Goal: Task Accomplishment & Management: Complete application form

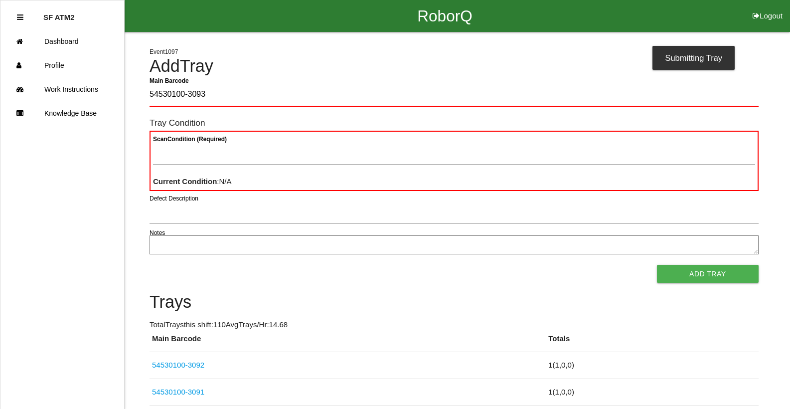
type Barcode "54530100-3093"
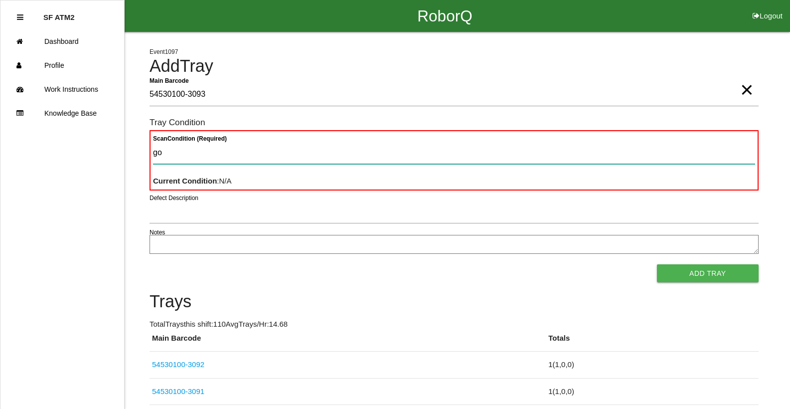
type Condition "goo"
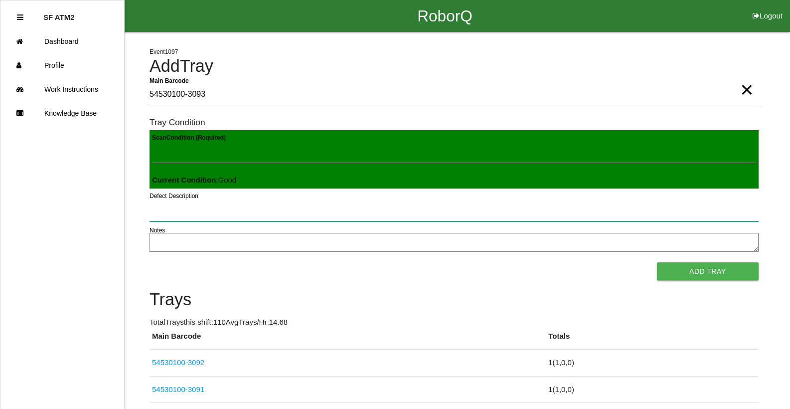
click at [657, 262] on button "Add Tray" at bounding box center [708, 271] width 102 height 18
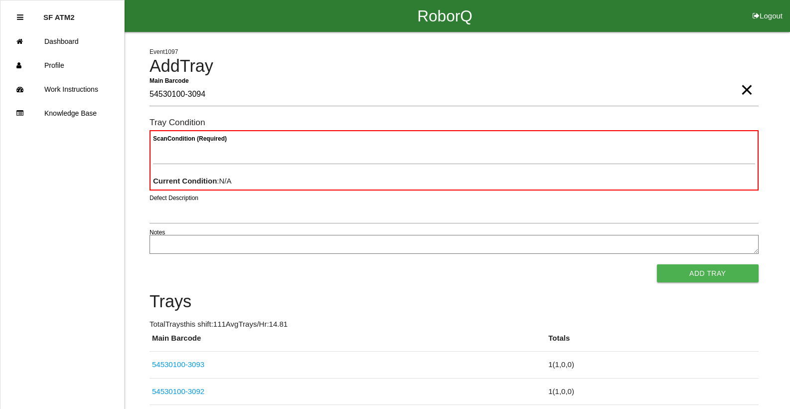
type Barcode "54530100-3094"
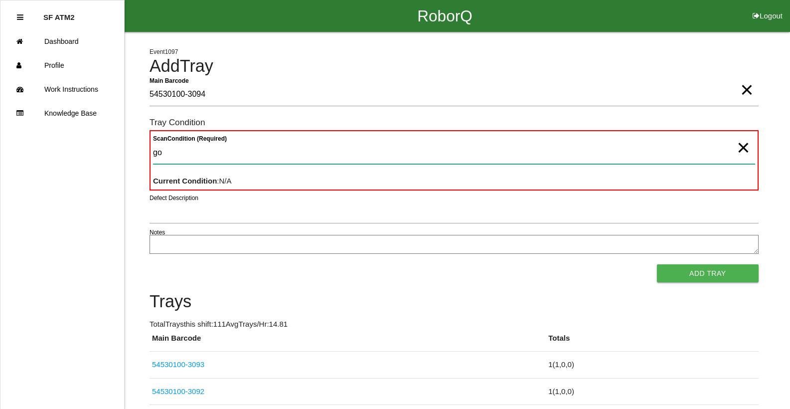
type Condition "goo"
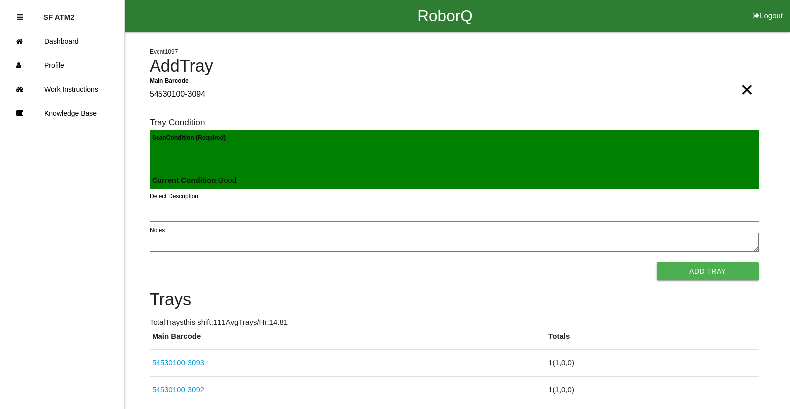
click at [657, 262] on button "Add Tray" at bounding box center [708, 271] width 102 height 18
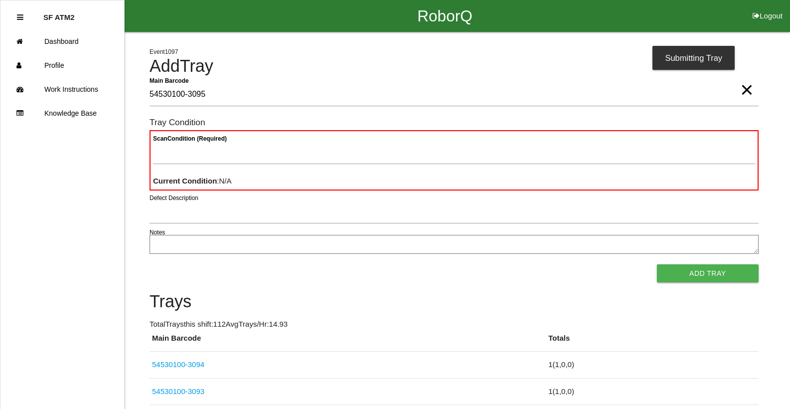
type Barcode "54530100-3095"
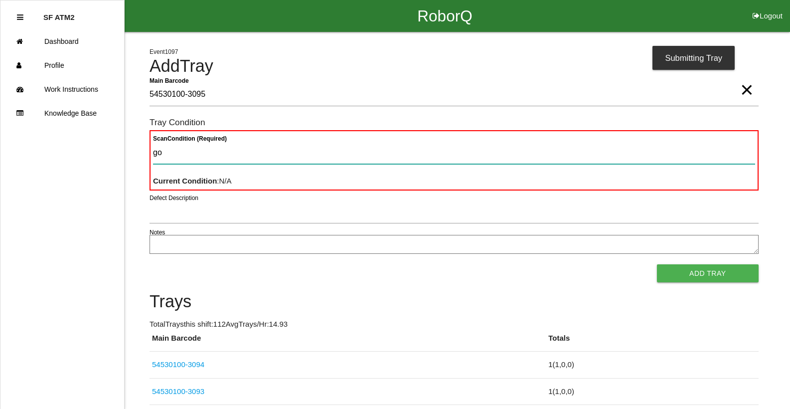
type Condition "goo"
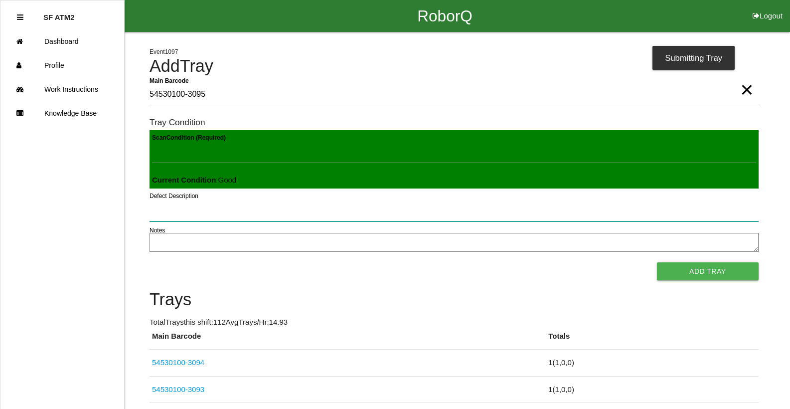
click at [657, 262] on button "Add Tray" at bounding box center [708, 271] width 102 height 18
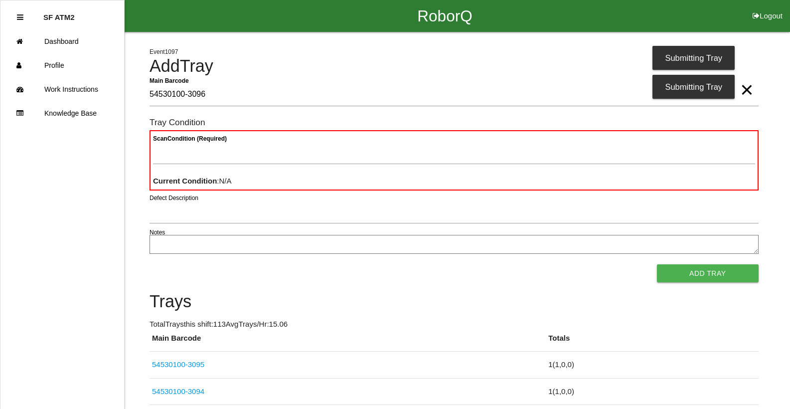
type Barcode "54530100-3096"
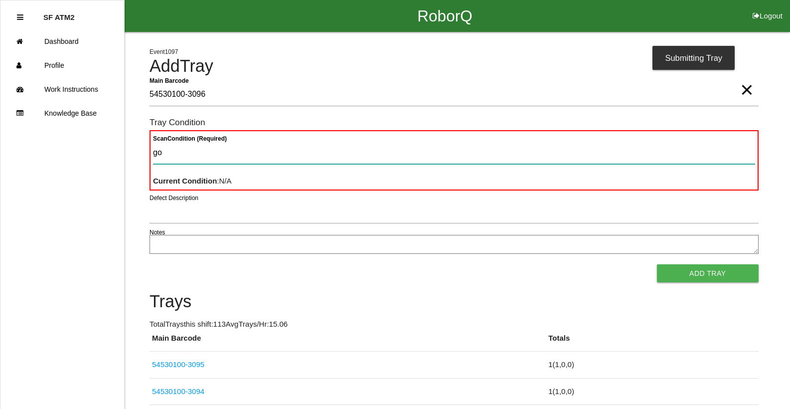
type Condition "goo"
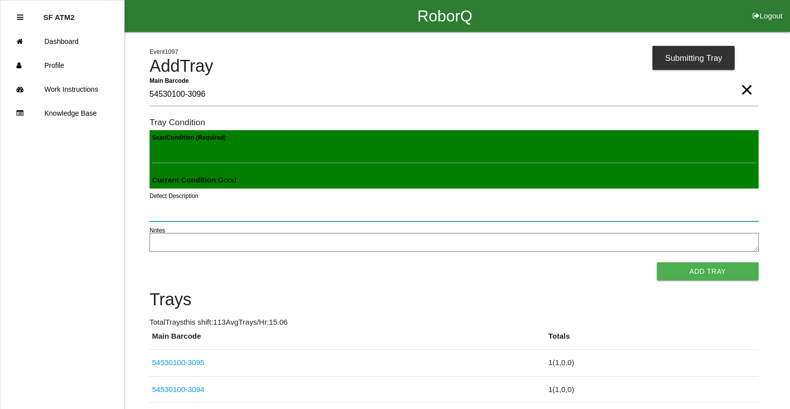
click at [657, 262] on button "Add Tray" at bounding box center [708, 271] width 102 height 18
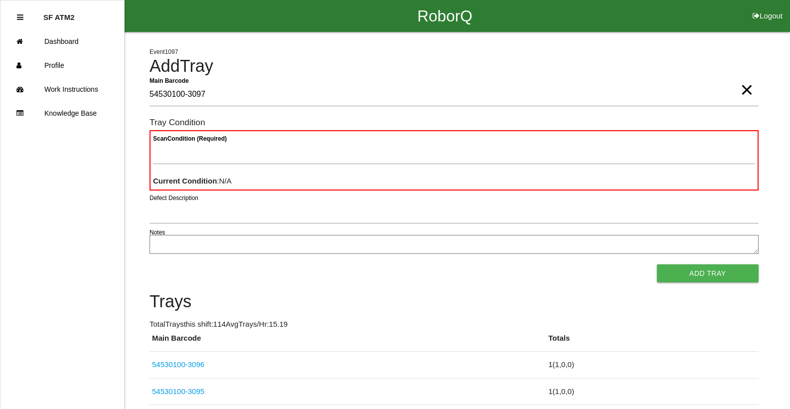
type Barcode "54530100-3097"
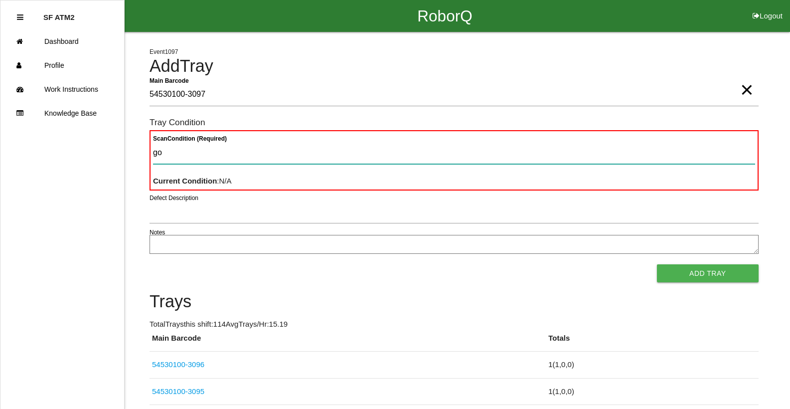
type Condition "goo"
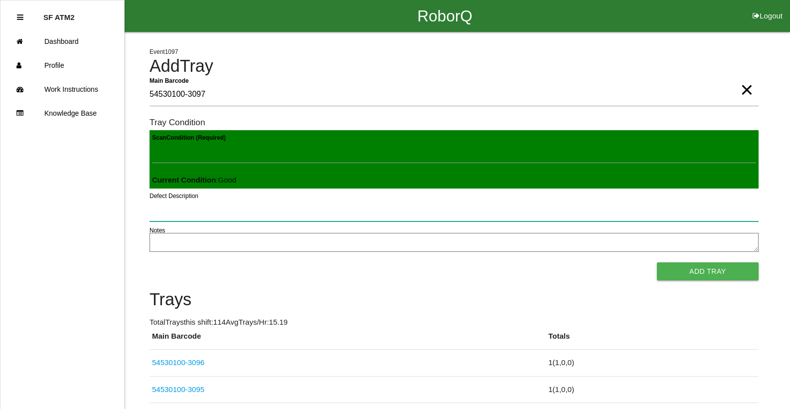
click at [657, 262] on button "Add Tray" at bounding box center [708, 271] width 102 height 18
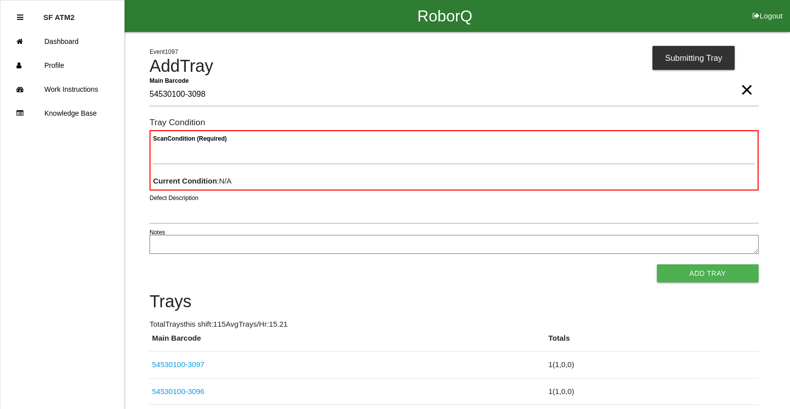
type Barcode "54530100-3098"
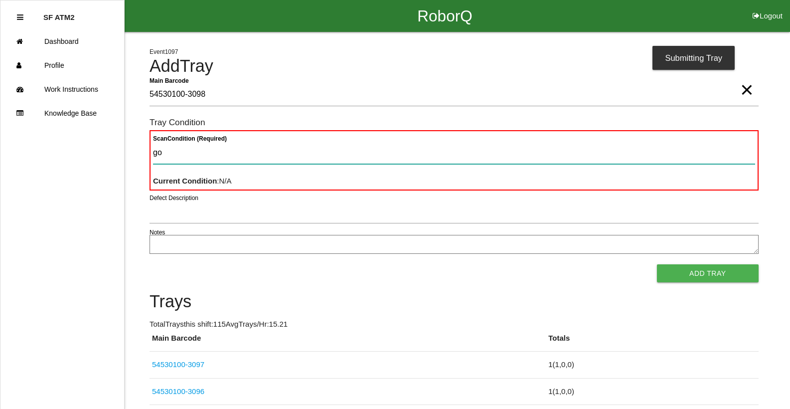
type Condition "goo"
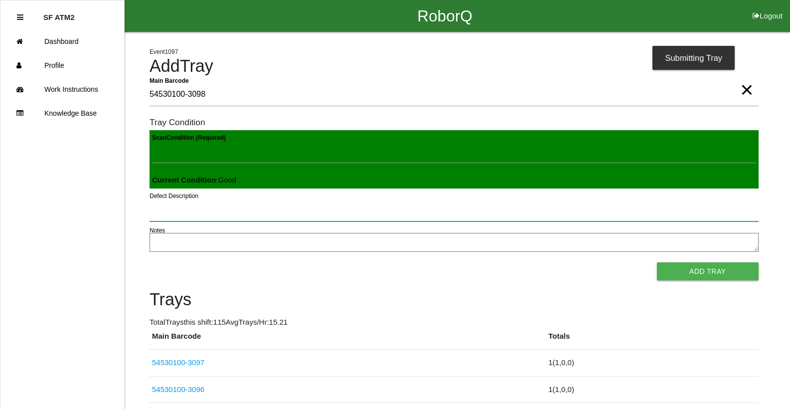
click at [657, 262] on button "Add Tray" at bounding box center [708, 271] width 102 height 18
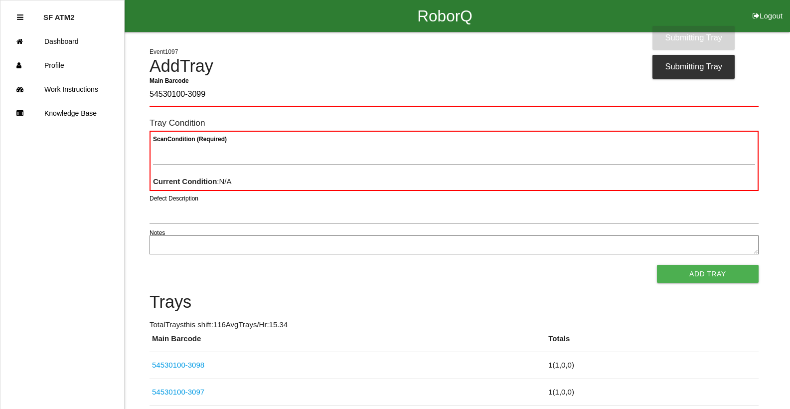
type Barcode "54530100-3099"
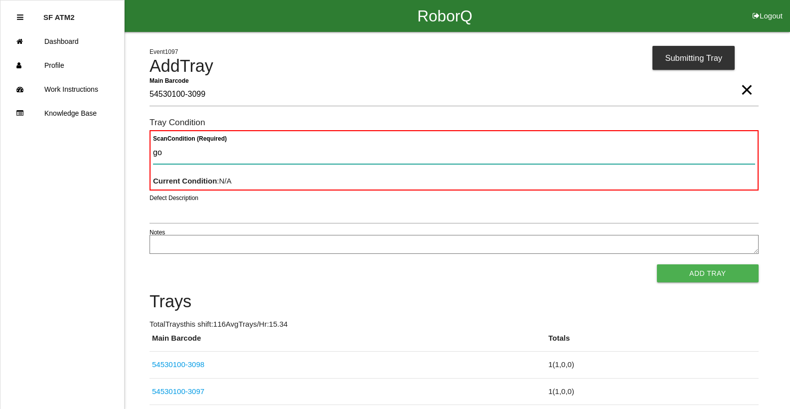
type Condition "goo"
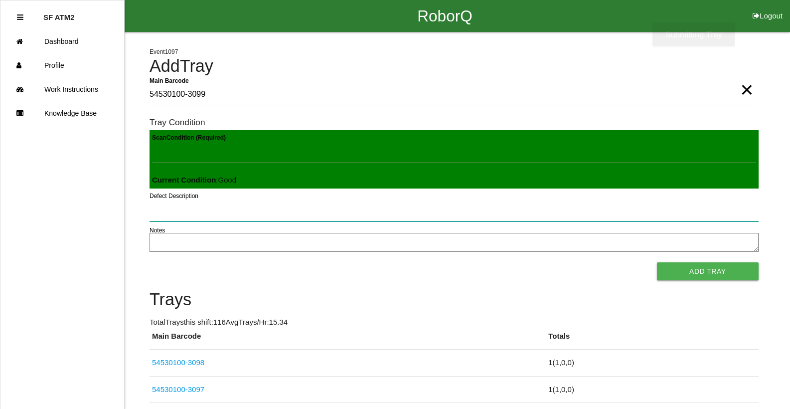
click at [657, 262] on button "Add Tray" at bounding box center [708, 271] width 102 height 18
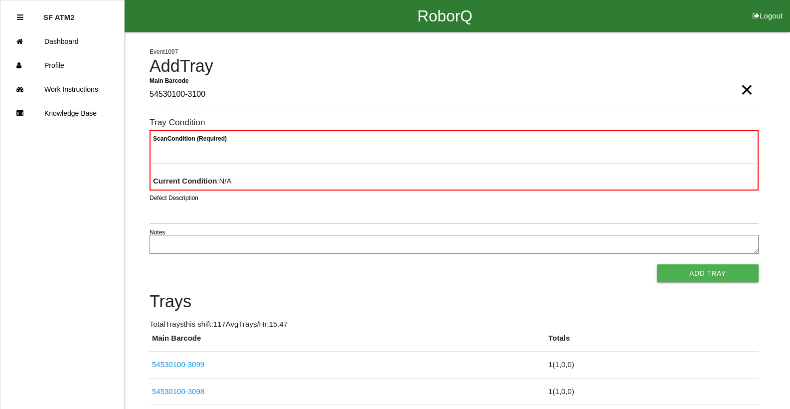
type Barcode "54530100-3100"
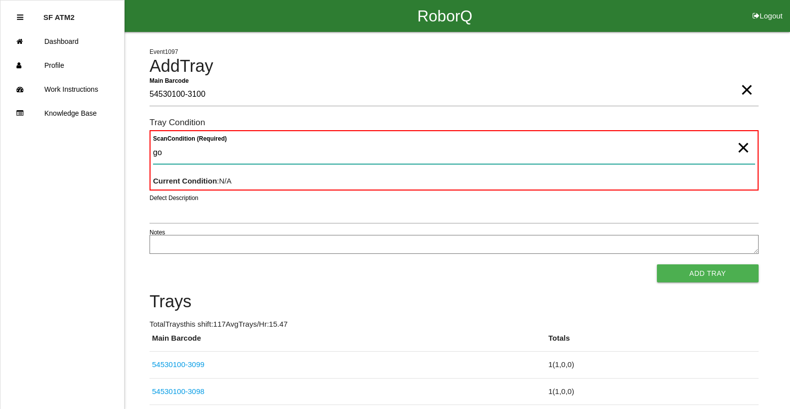
type Condition "goo"
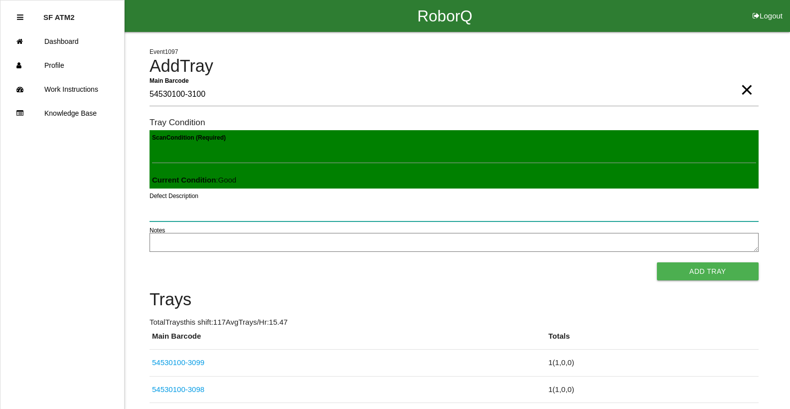
click at [657, 262] on button "Add Tray" at bounding box center [708, 271] width 102 height 18
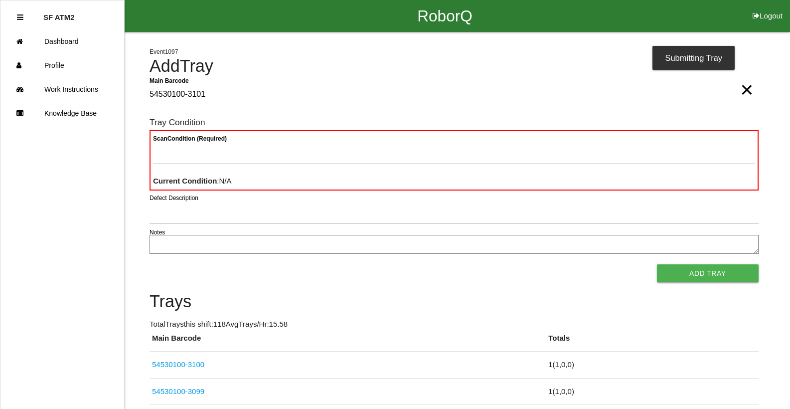
type Barcode "54530100-3101"
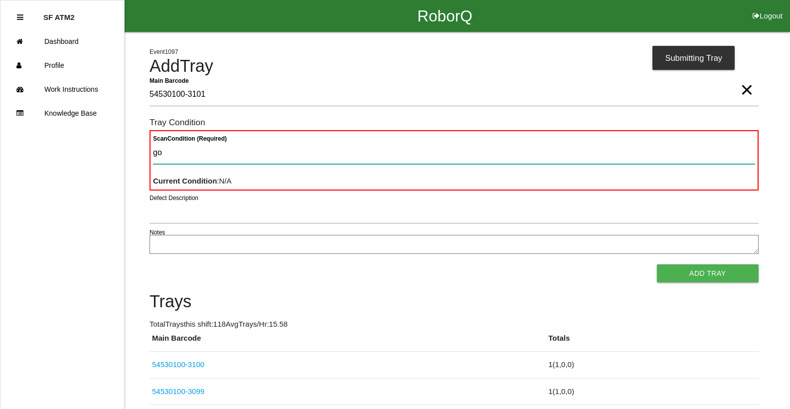
type Condition "goo"
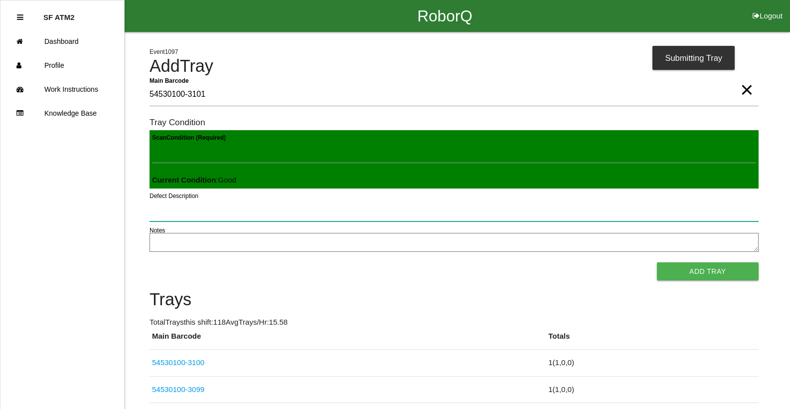
click at [657, 262] on button "Add Tray" at bounding box center [708, 271] width 102 height 18
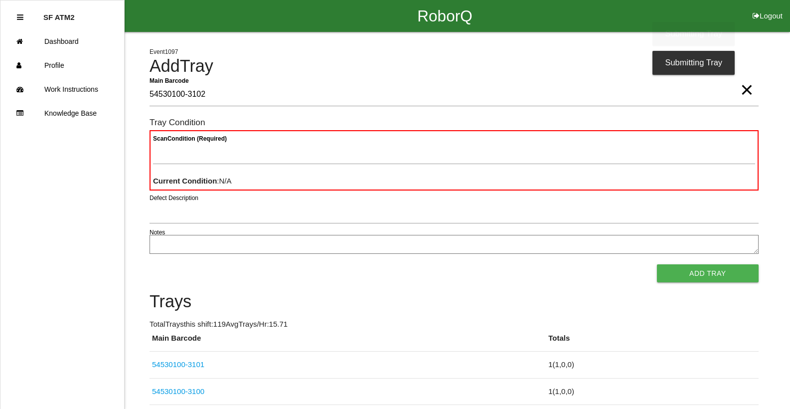
type Barcode "54530100-3102"
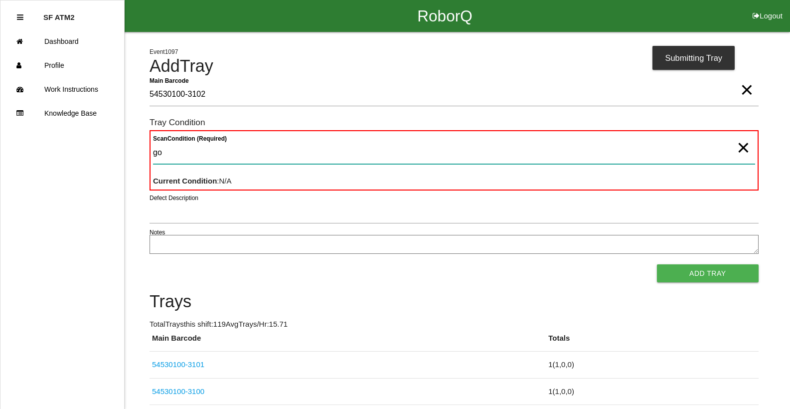
type Condition "goo"
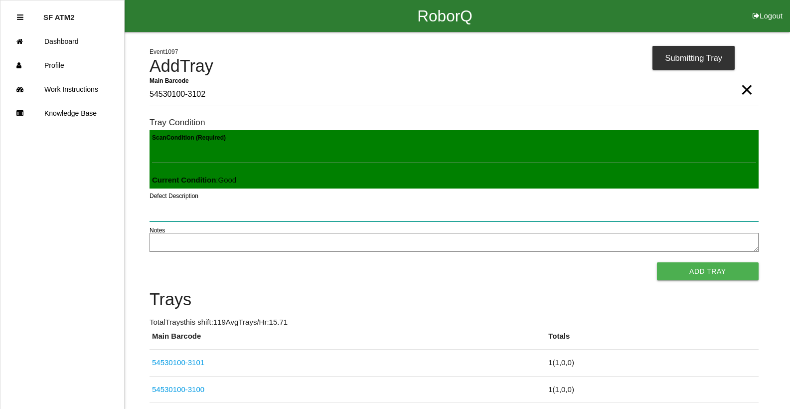
click at [657, 262] on button "Add Tray" at bounding box center [708, 271] width 102 height 18
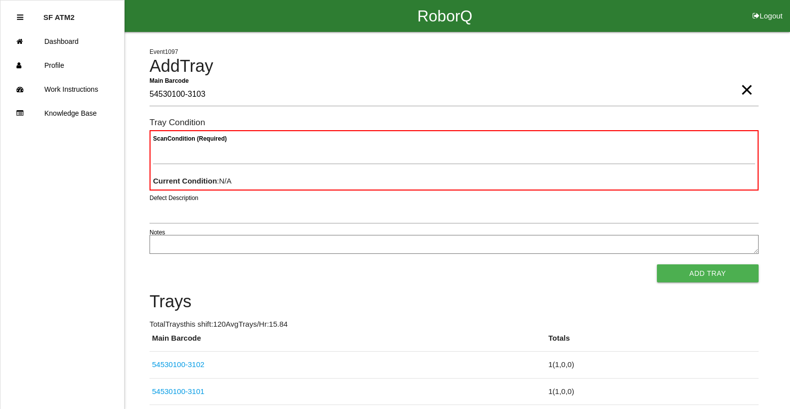
type Barcode "54530100-3103"
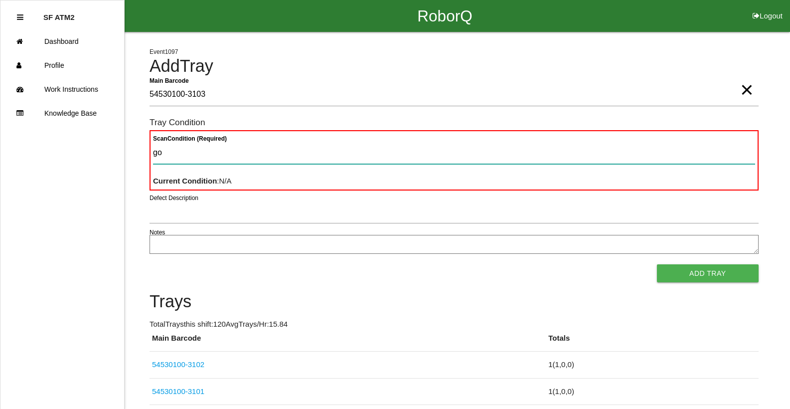
type Condition "goo"
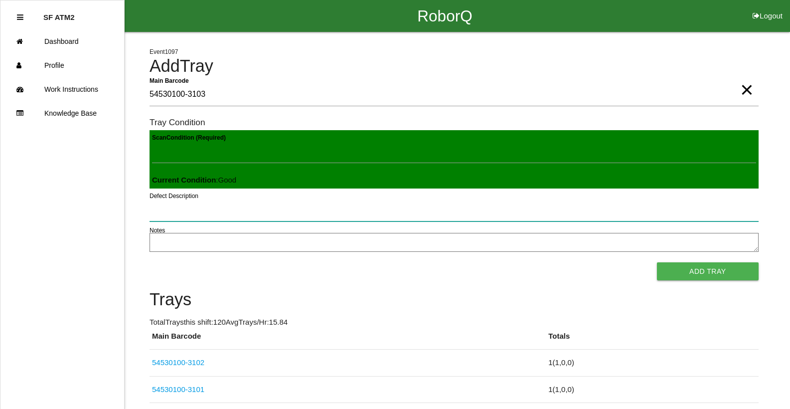
click at [657, 262] on button "Add Tray" at bounding box center [708, 271] width 102 height 18
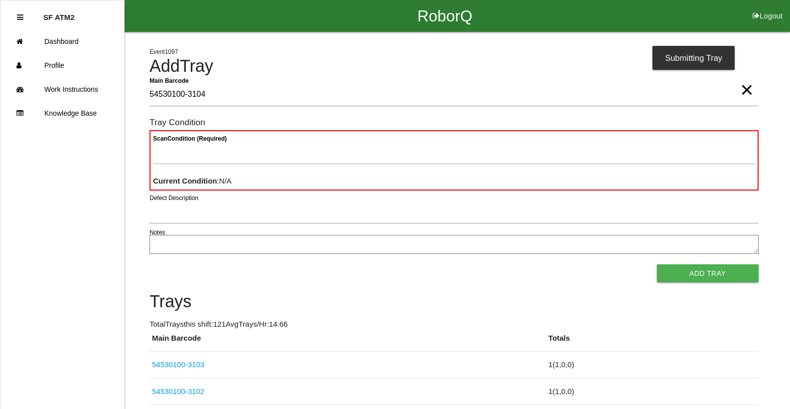
type Barcode "54530100-3104"
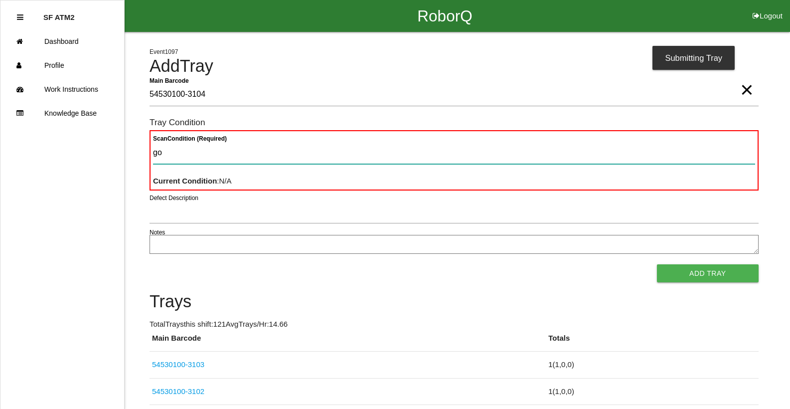
type Condition "goo"
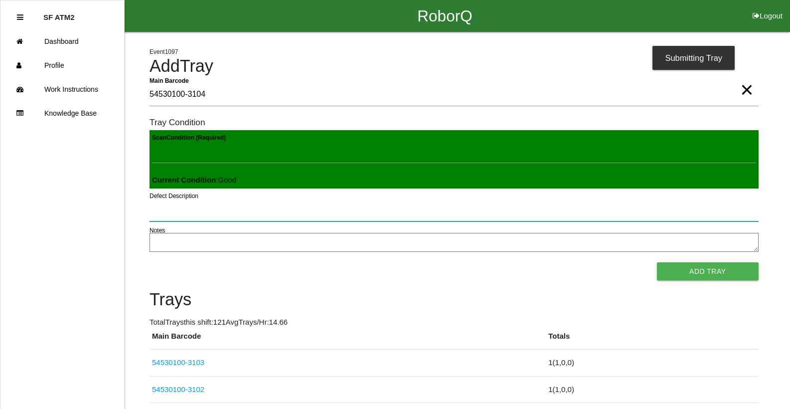
click at [657, 262] on button "Add Tray" at bounding box center [708, 271] width 102 height 18
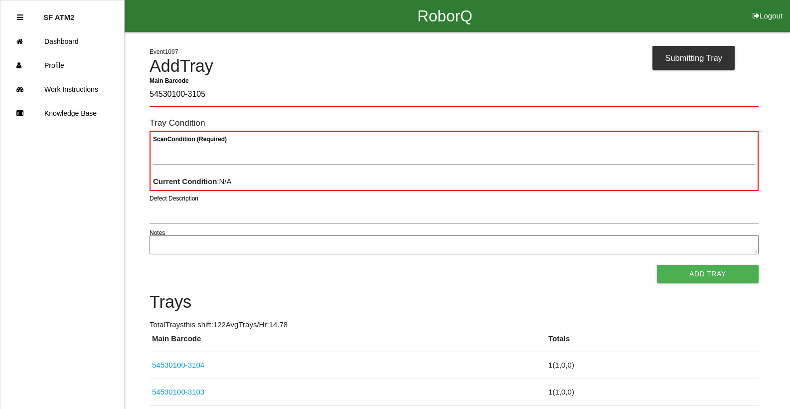
type Barcode "54530100-3105"
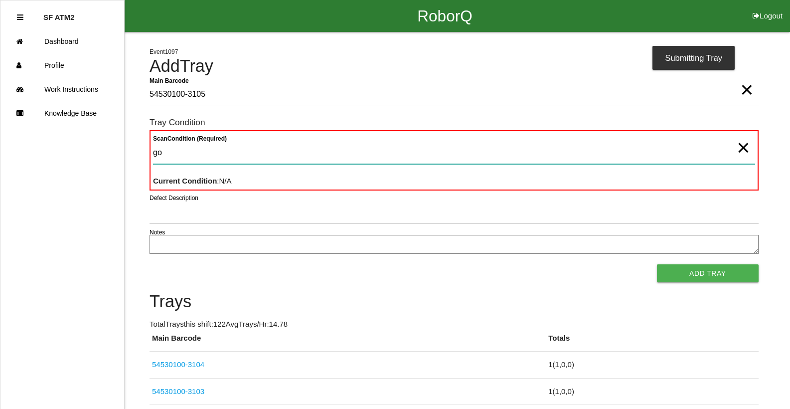
type Condition "goo"
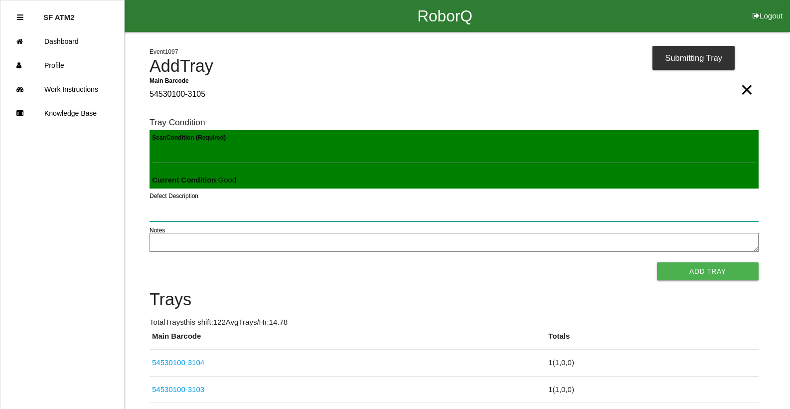
click at [657, 262] on button "Add Tray" at bounding box center [708, 271] width 102 height 18
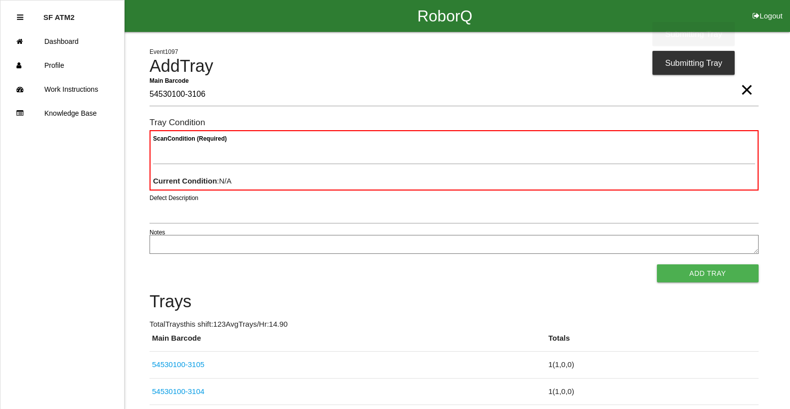
type Barcode "54530100-3106"
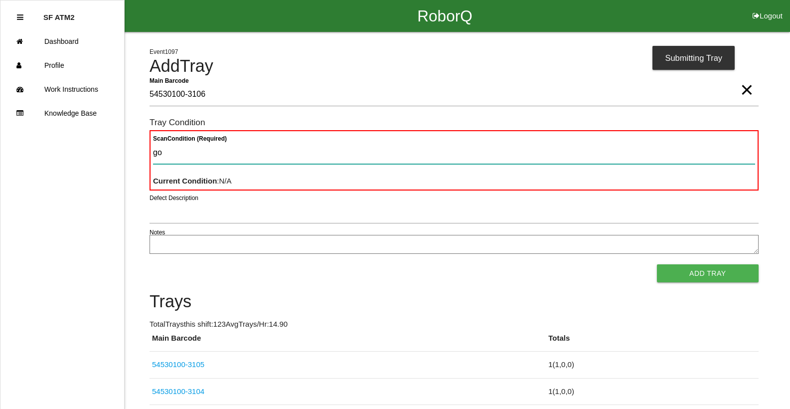
type Condition "goo"
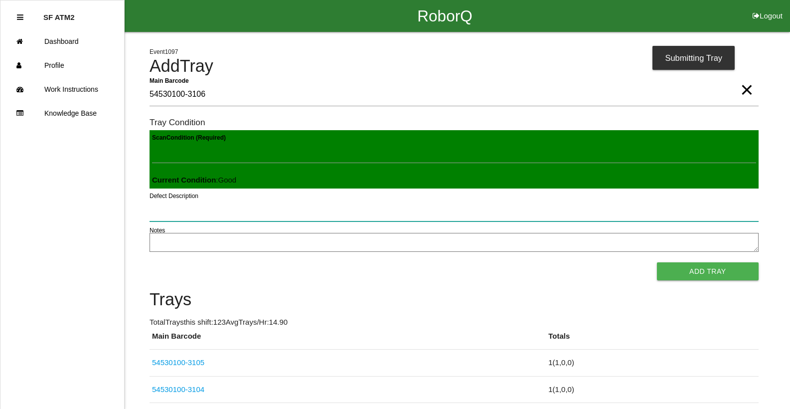
click at [657, 262] on button "Add Tray" at bounding box center [708, 271] width 102 height 18
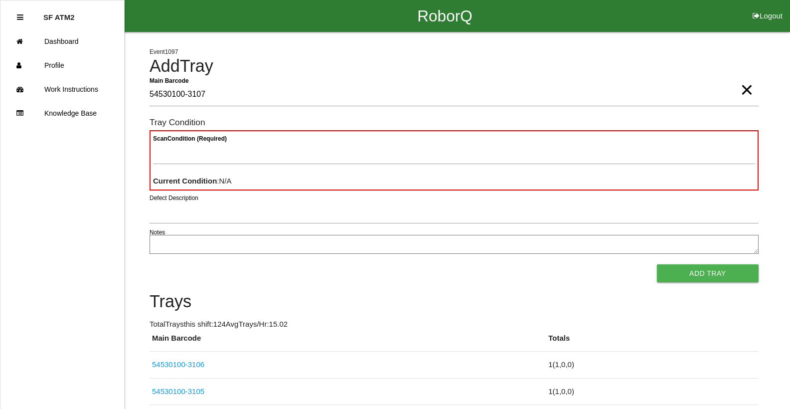
type Barcode "54530100-3107"
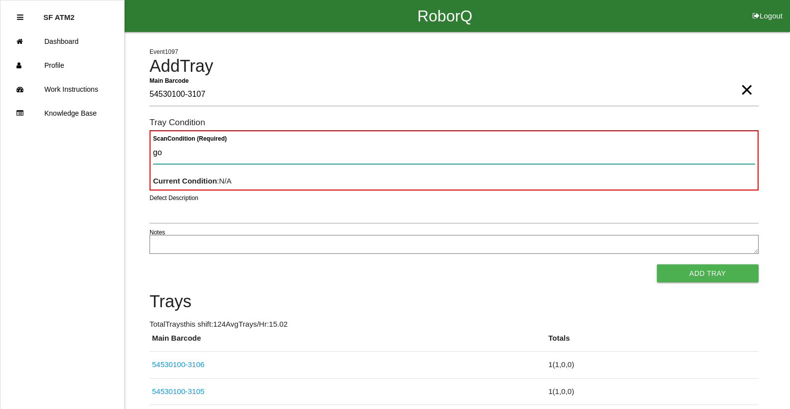
type Condition "goo"
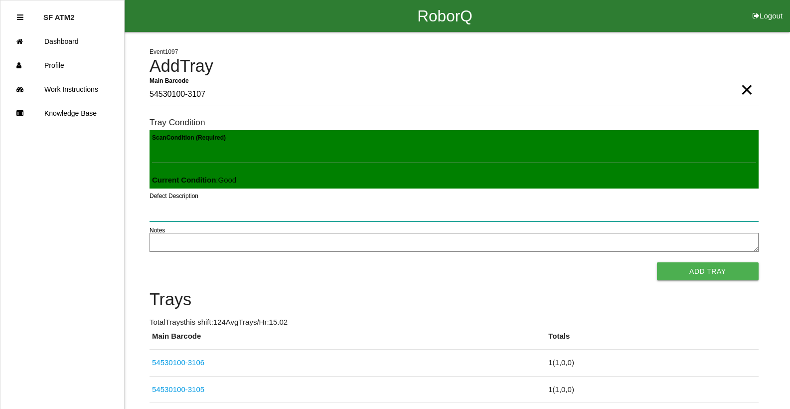
click at [657, 262] on button "Add Tray" at bounding box center [708, 271] width 102 height 18
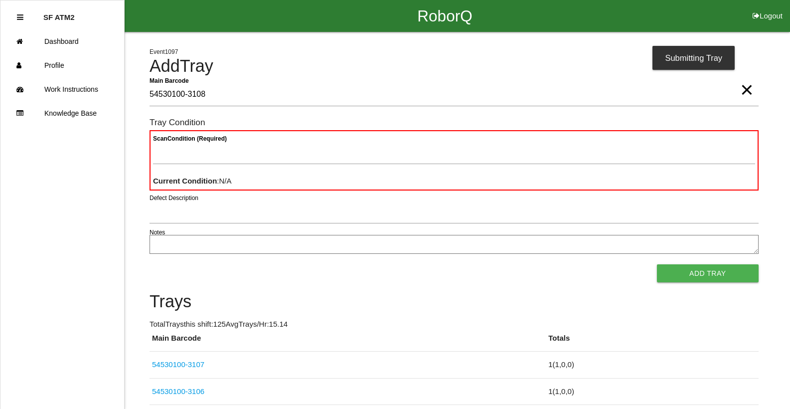
type Barcode "54530100-3108"
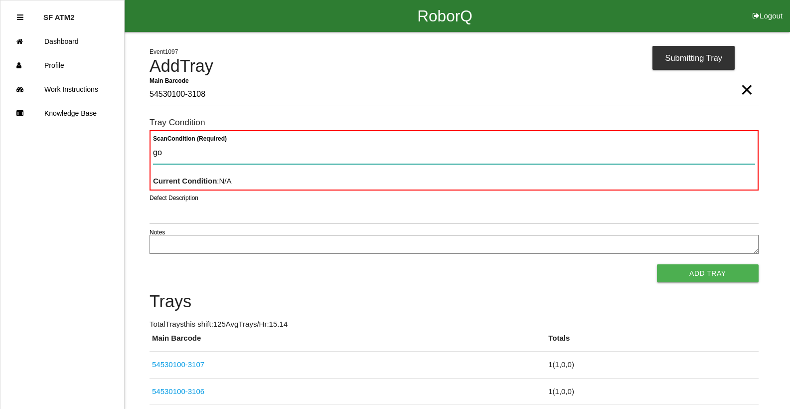
type Condition "goo"
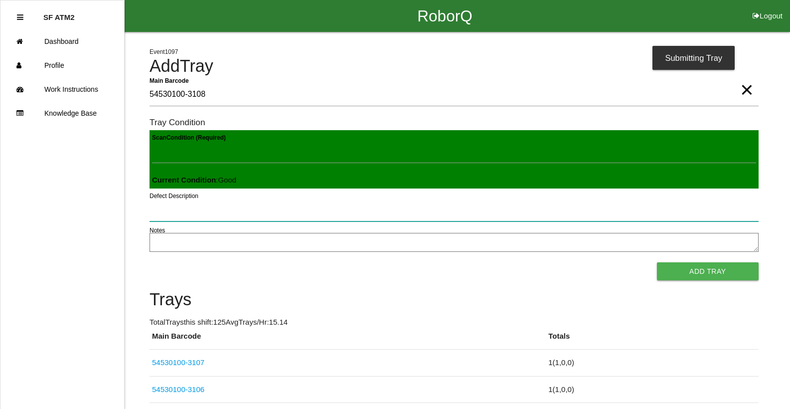
click at [657, 262] on button "Add Tray" at bounding box center [708, 271] width 102 height 18
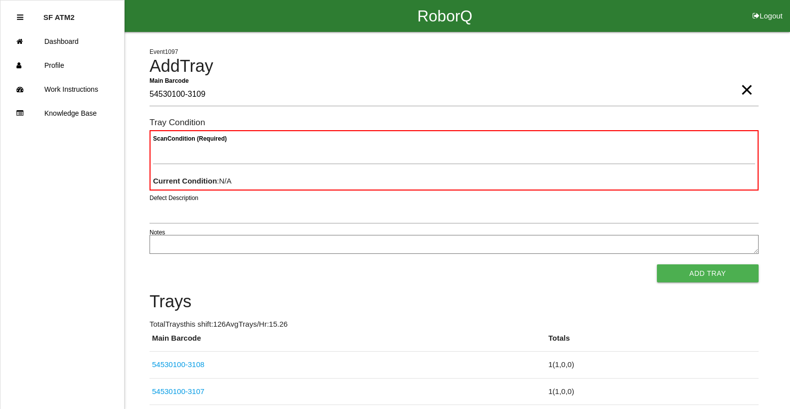
type Barcode "54530100-3109"
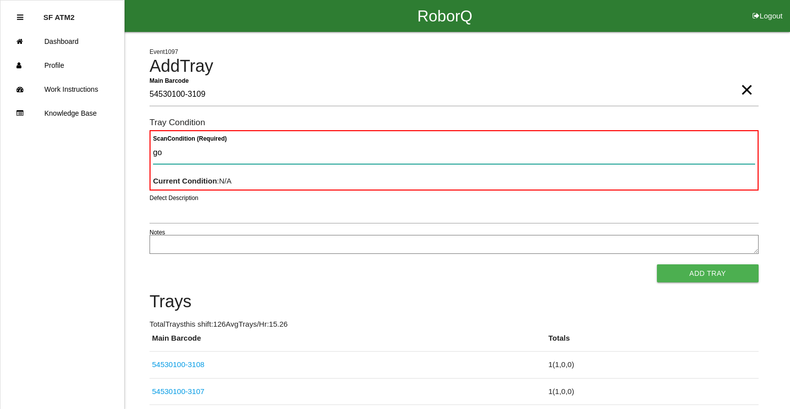
type Condition "goo"
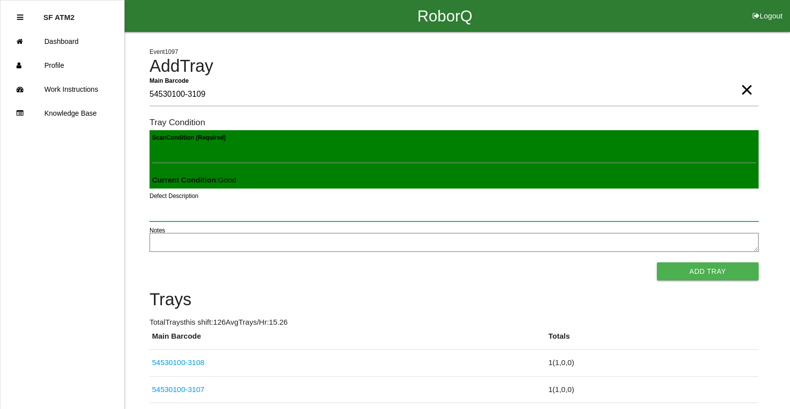
click at [657, 262] on button "Add Tray" at bounding box center [708, 271] width 102 height 18
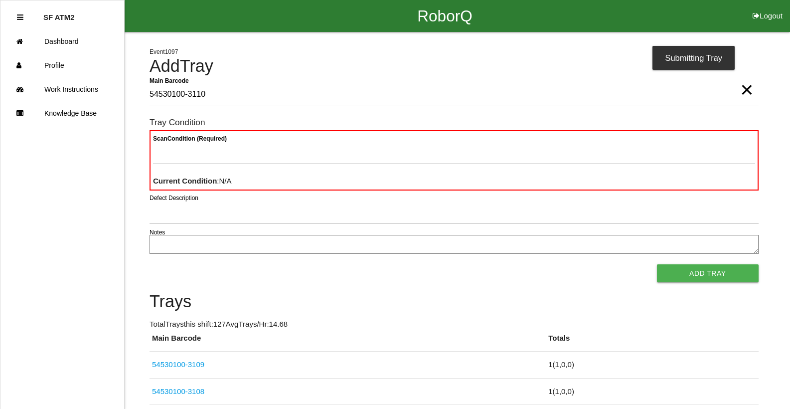
type Barcode "54530100-3110"
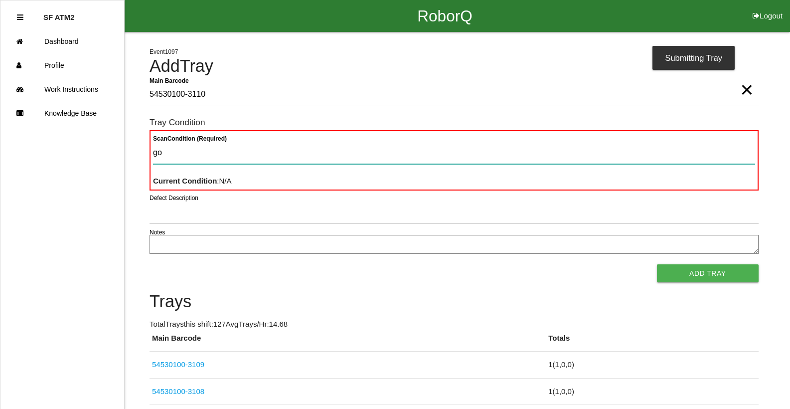
type Condition "goo"
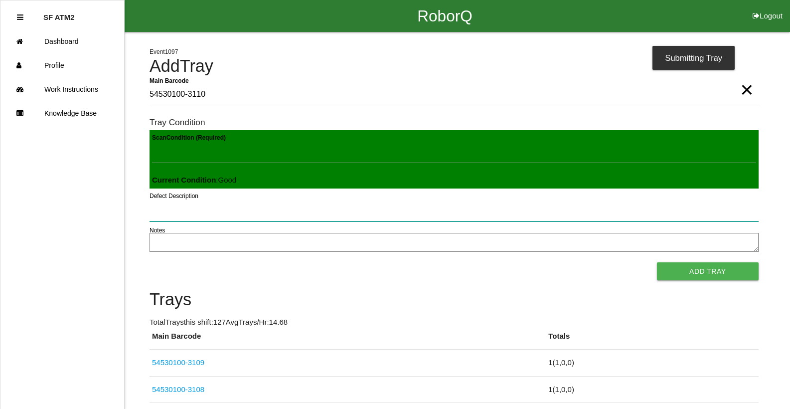
click at [657, 262] on button "Add Tray" at bounding box center [708, 271] width 102 height 18
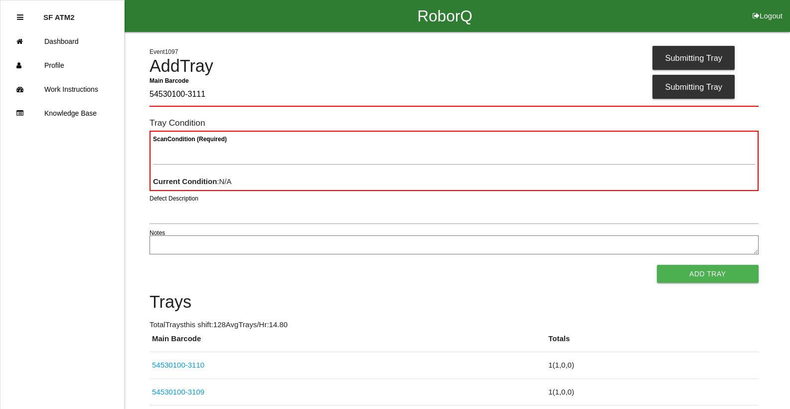
type Barcode "54530100-3111"
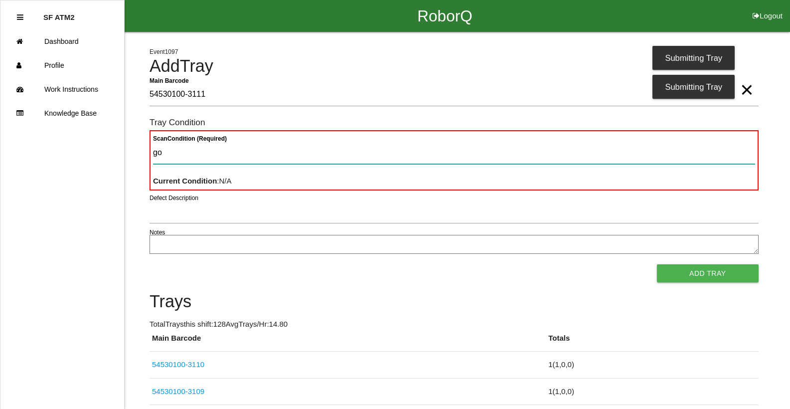
type Condition "goo"
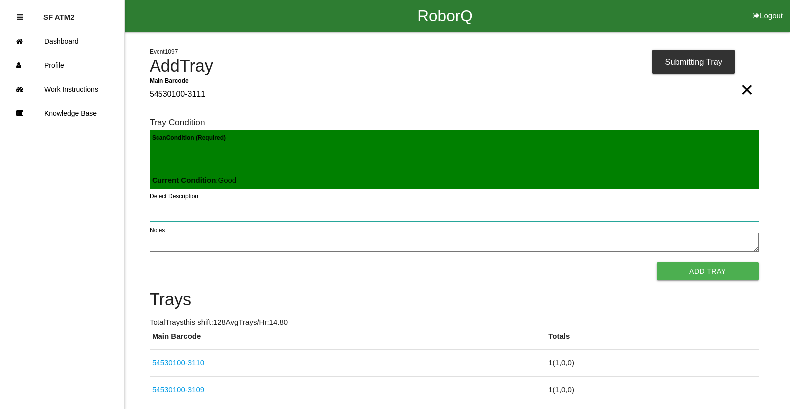
click at [657, 262] on button "Add Tray" at bounding box center [708, 271] width 102 height 18
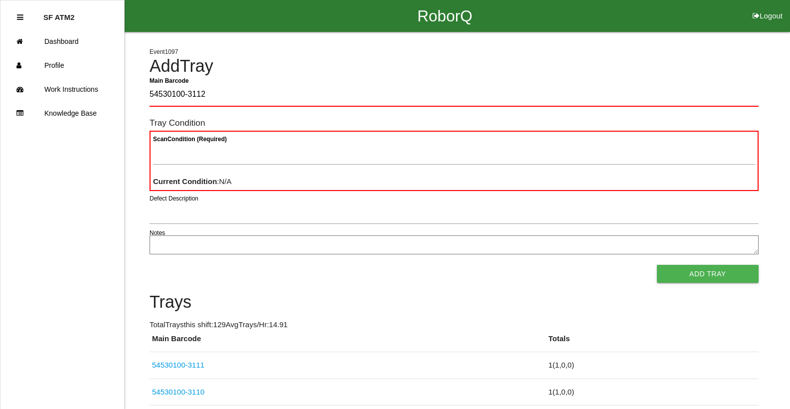
type Barcode "54530100-3112"
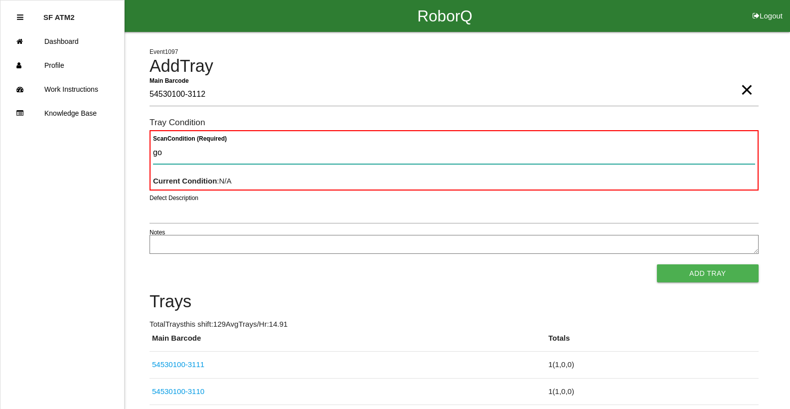
type Condition "goo"
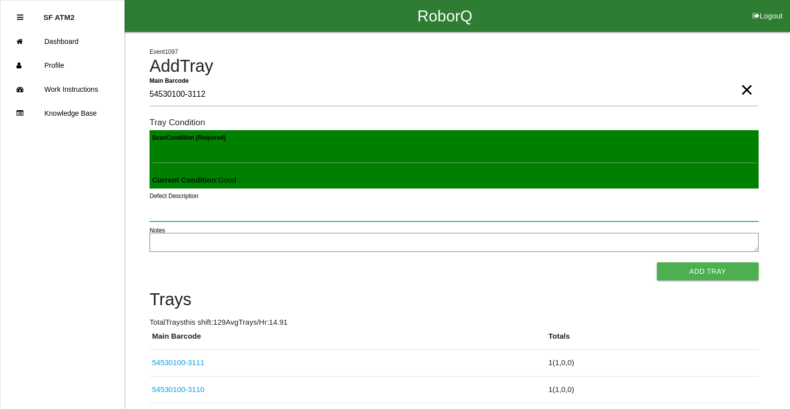
click at [657, 262] on button "Add Tray" at bounding box center [708, 271] width 102 height 18
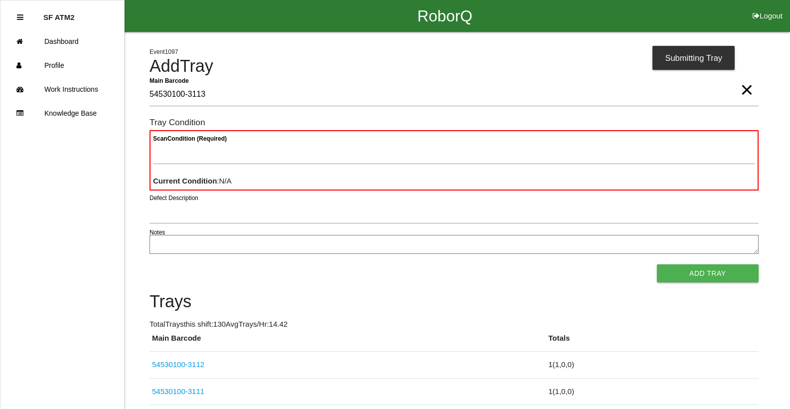
type Barcode "54530100-3113"
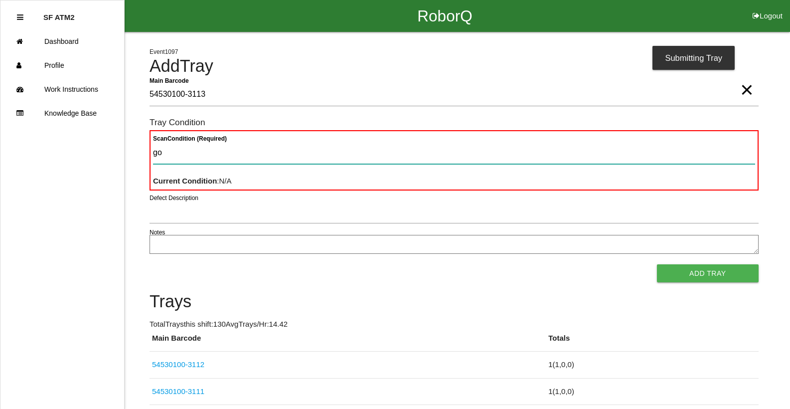
type Condition "goo"
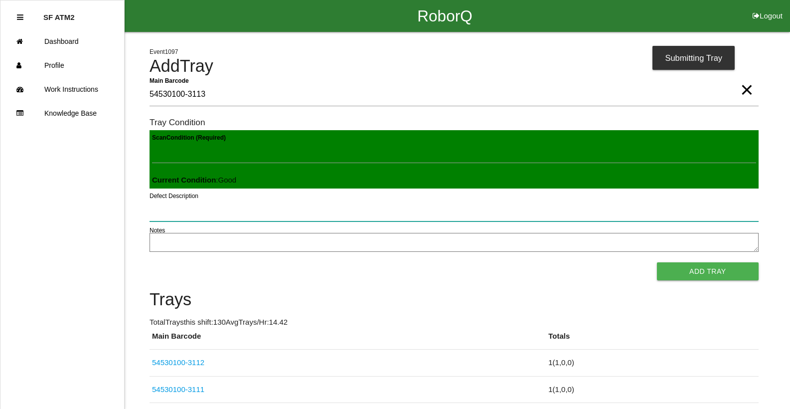
click at [657, 262] on button "Add Tray" at bounding box center [708, 271] width 102 height 18
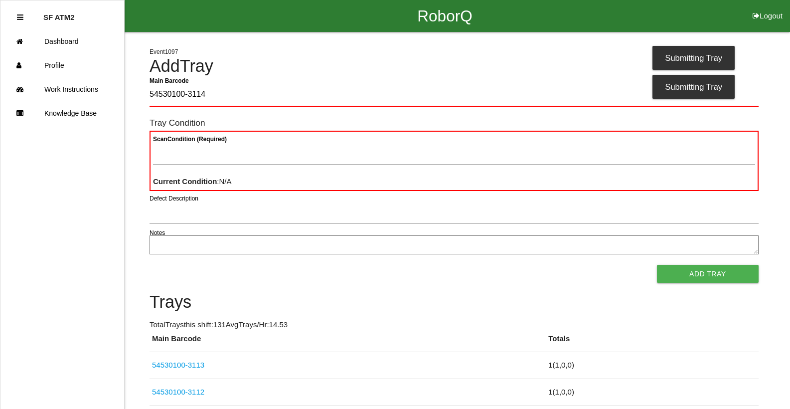
type Barcode "54530100-3114"
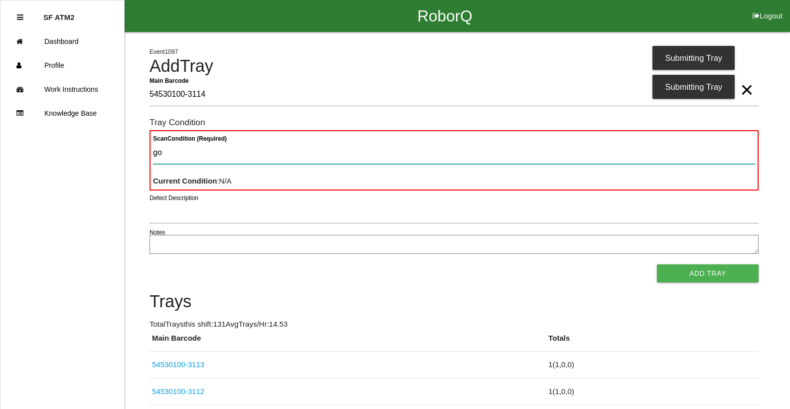
type Condition "goo"
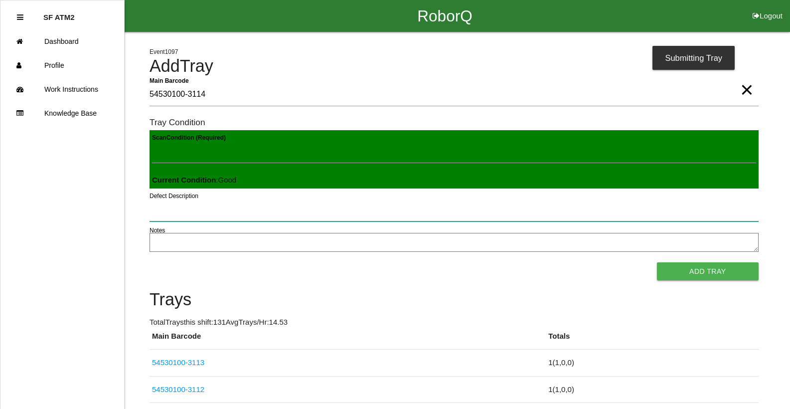
click at [657, 262] on button "Add Tray" at bounding box center [708, 271] width 102 height 18
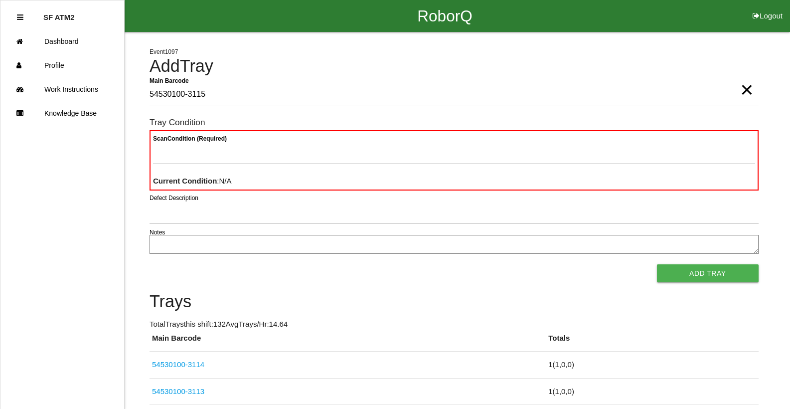
type Barcode "54530100-3115"
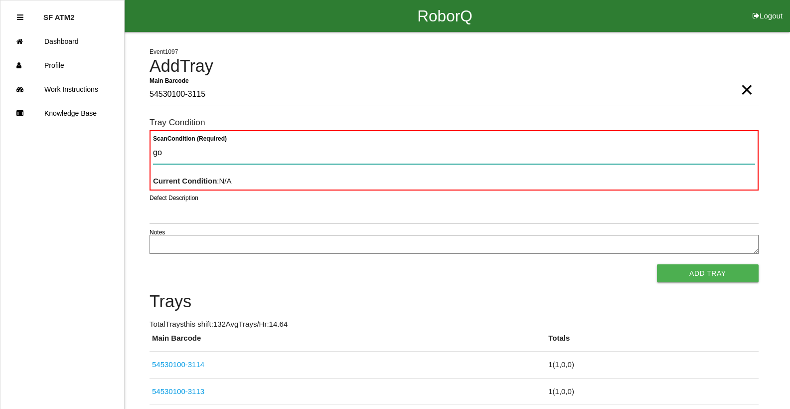
type Condition "goo"
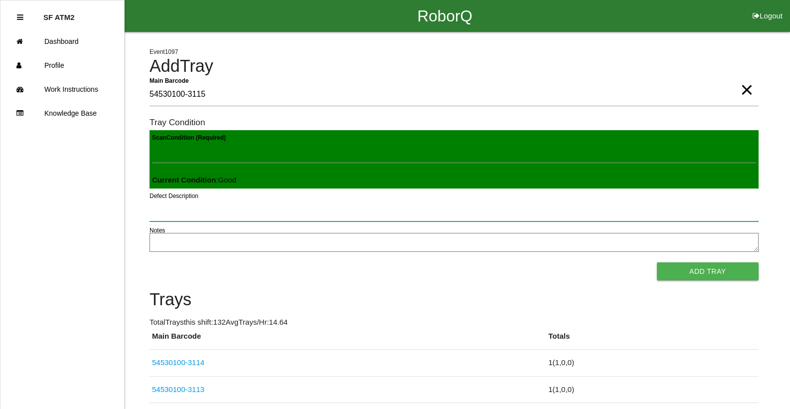
click at [657, 262] on button "Add Tray" at bounding box center [708, 271] width 102 height 18
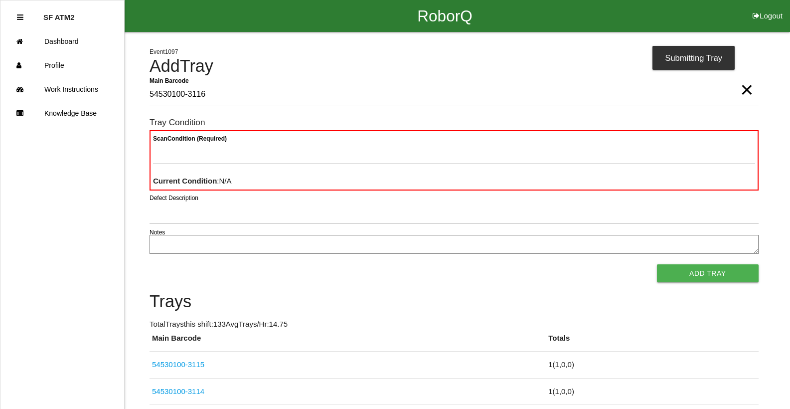
type Barcode "54530100-3116"
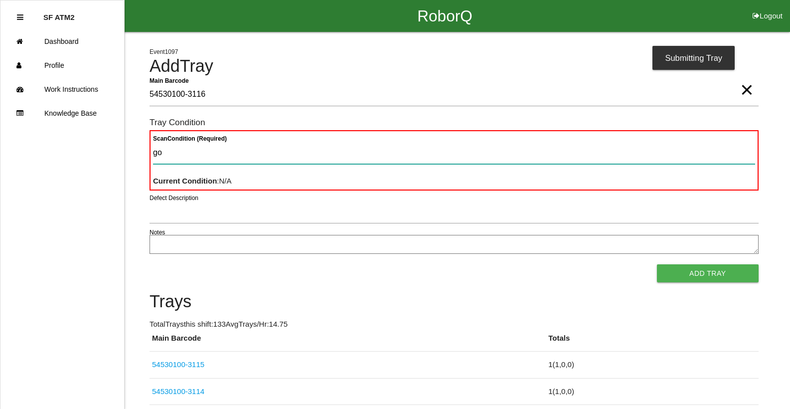
type Condition "goo"
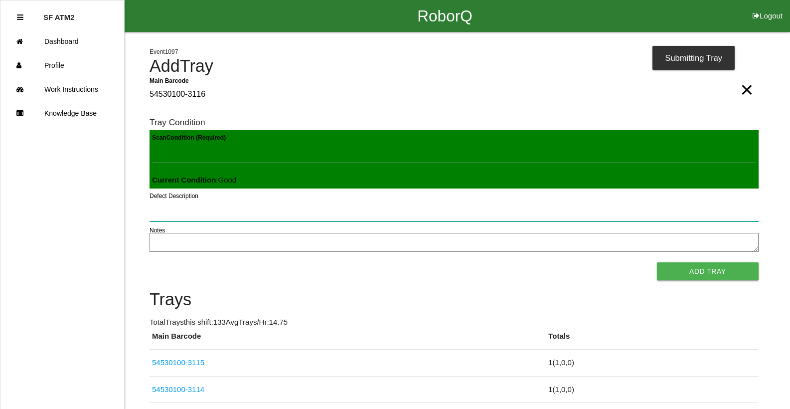
click at [657, 262] on button "Add Tray" at bounding box center [708, 271] width 102 height 18
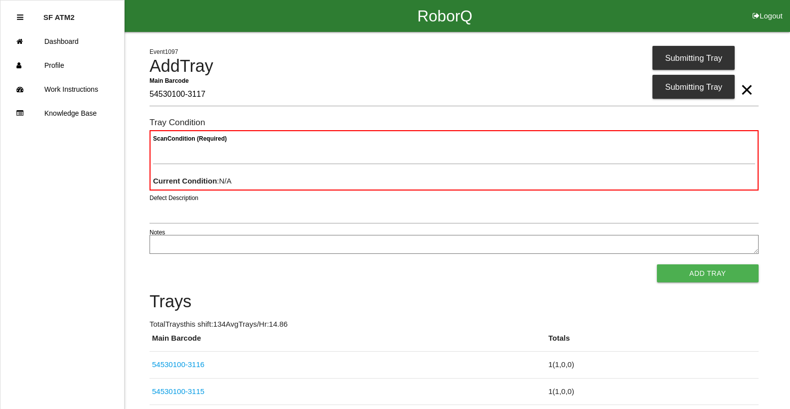
type Barcode "54530100-3117"
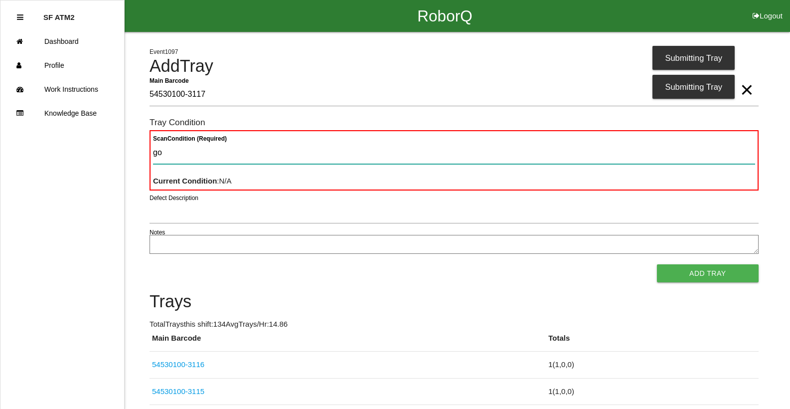
type Condition "goo"
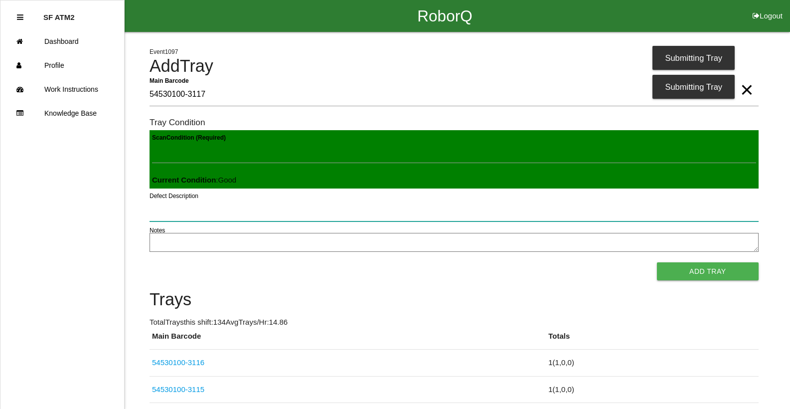
click at [657, 262] on button "Add Tray" at bounding box center [708, 271] width 102 height 18
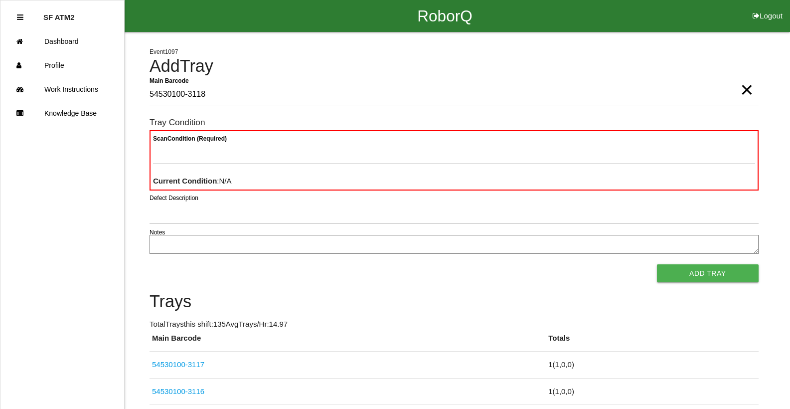
type Barcode "54530100-3118"
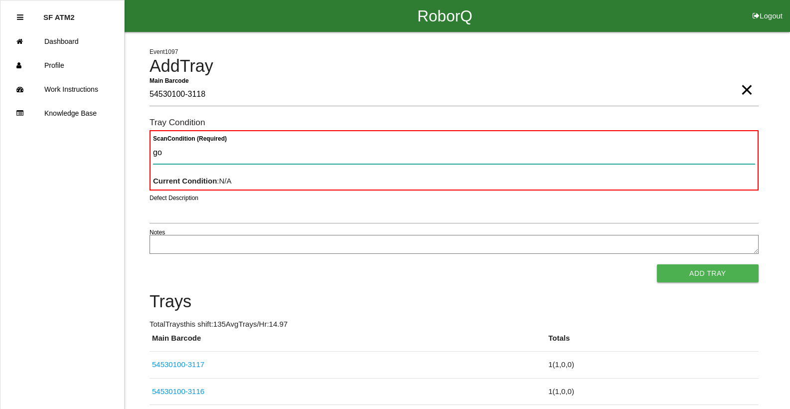
type Condition "goo"
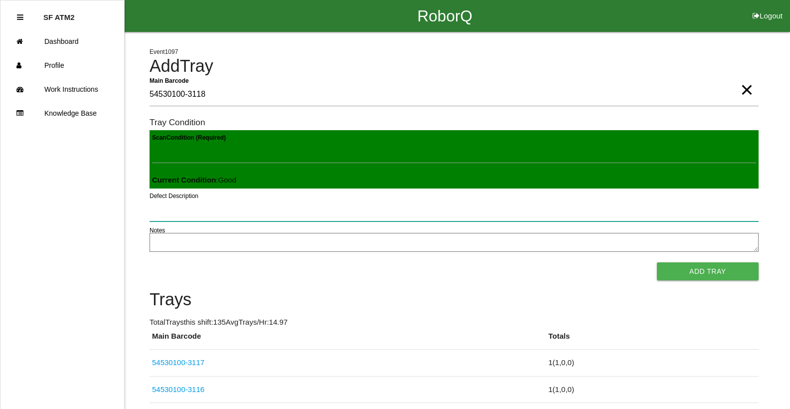
click at [657, 262] on button "Add Tray" at bounding box center [708, 271] width 102 height 18
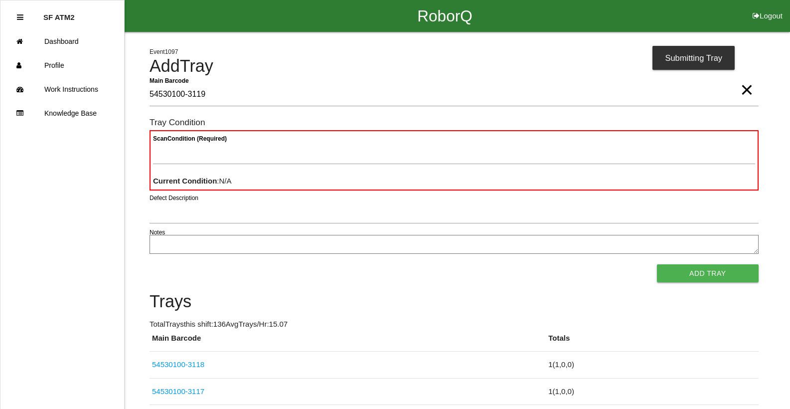
type Barcode "54530100-3119"
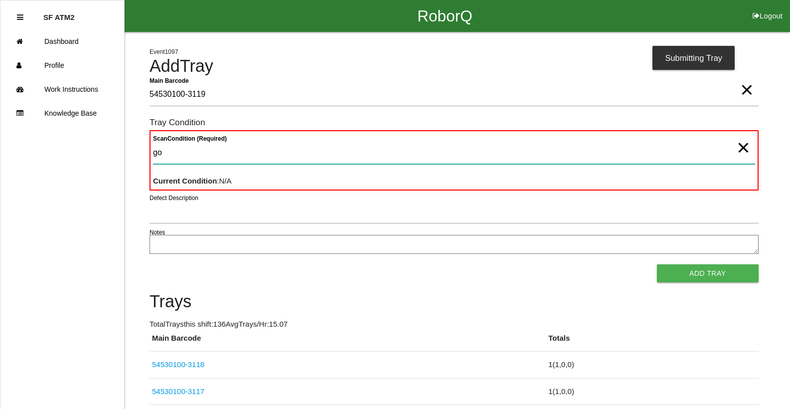
type Condition "goo"
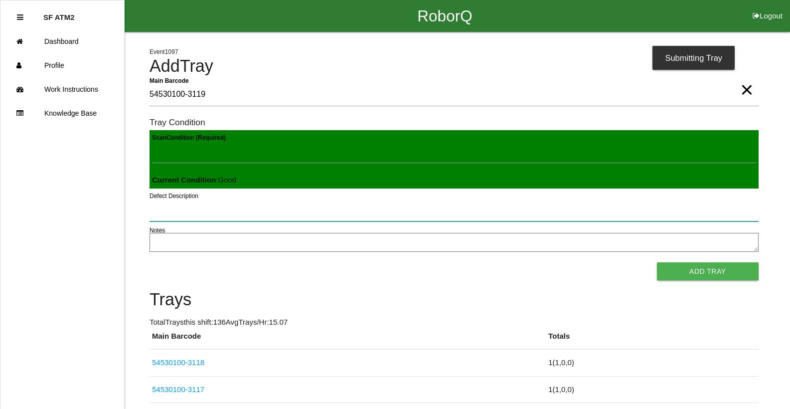
click at [657, 262] on button "Add Tray" at bounding box center [708, 271] width 102 height 18
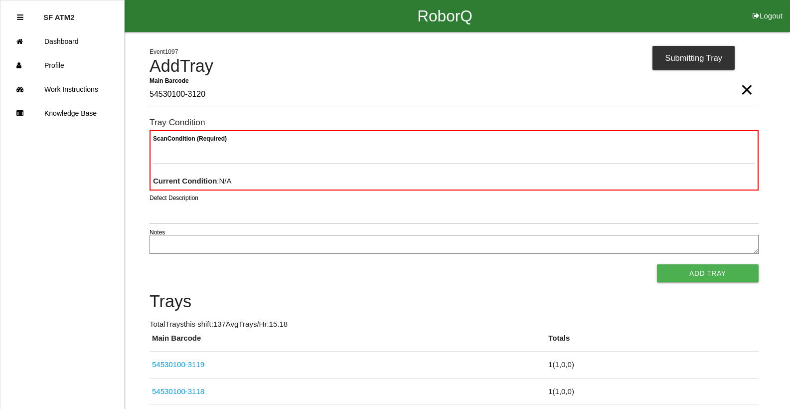
type Barcode "54530100-3120"
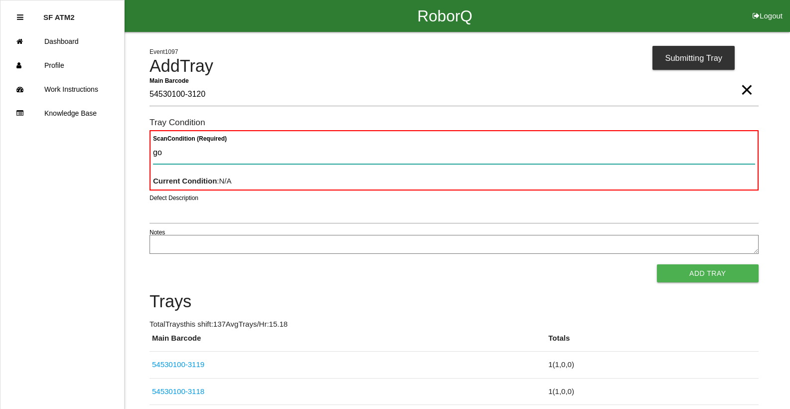
type Condition "goo"
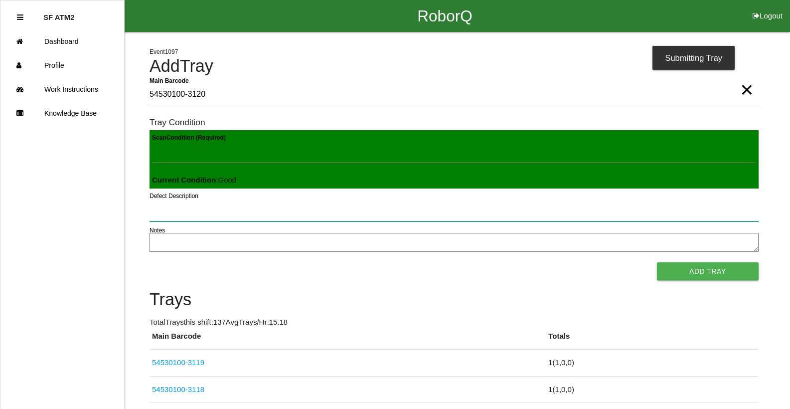
click at [657, 262] on button "Add Tray" at bounding box center [708, 271] width 102 height 18
